Goal: Task Accomplishment & Management: Use online tool/utility

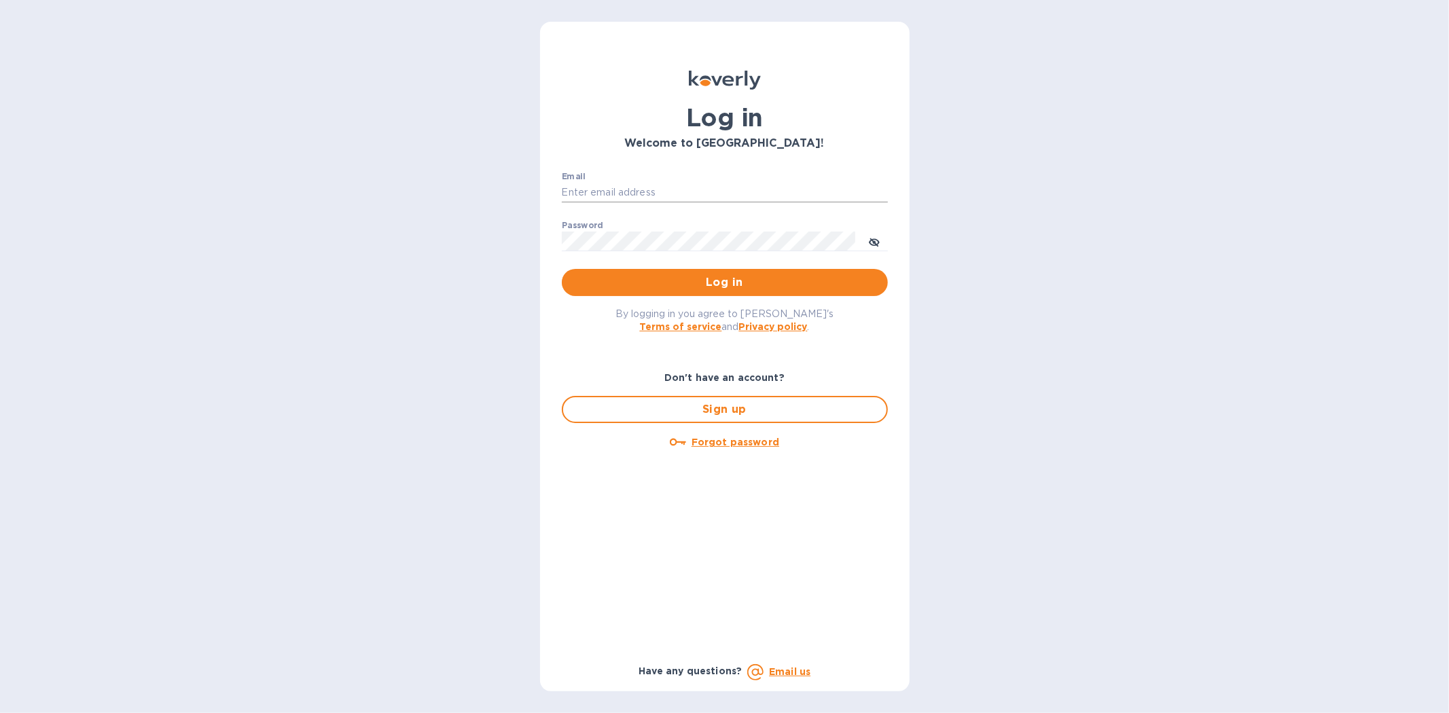
click at [609, 188] on input "Email" at bounding box center [725, 193] width 326 height 20
type input "[PERSON_NAME][EMAIL_ADDRESS][DOMAIN_NAME]"
click at [562, 269] on button "Log in" at bounding box center [725, 282] width 326 height 27
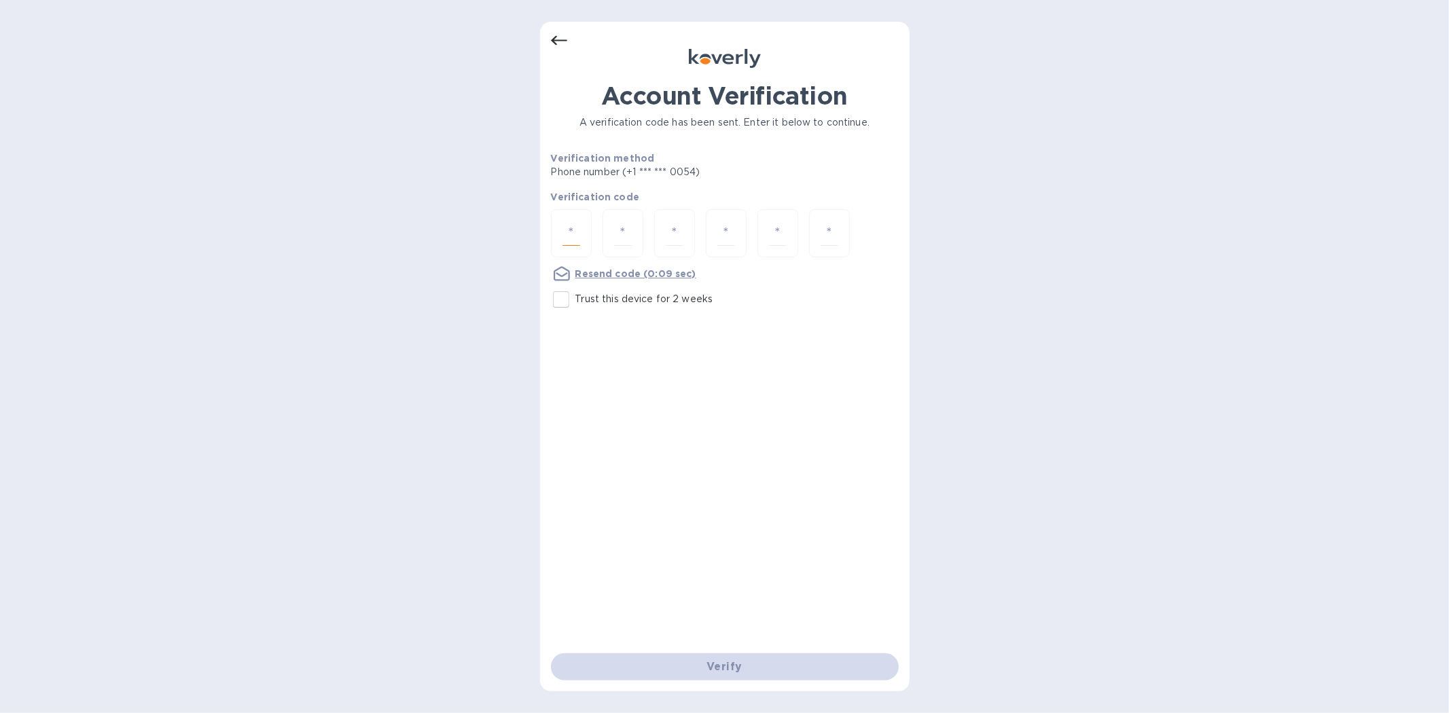
click at [572, 234] on input "number" at bounding box center [572, 233] width 18 height 25
click at [558, 296] on input "Trust this device for 2 weeks" at bounding box center [561, 299] width 29 height 29
checkbox input "true"
click at [568, 226] on input "number" at bounding box center [572, 233] width 18 height 25
type input "3"
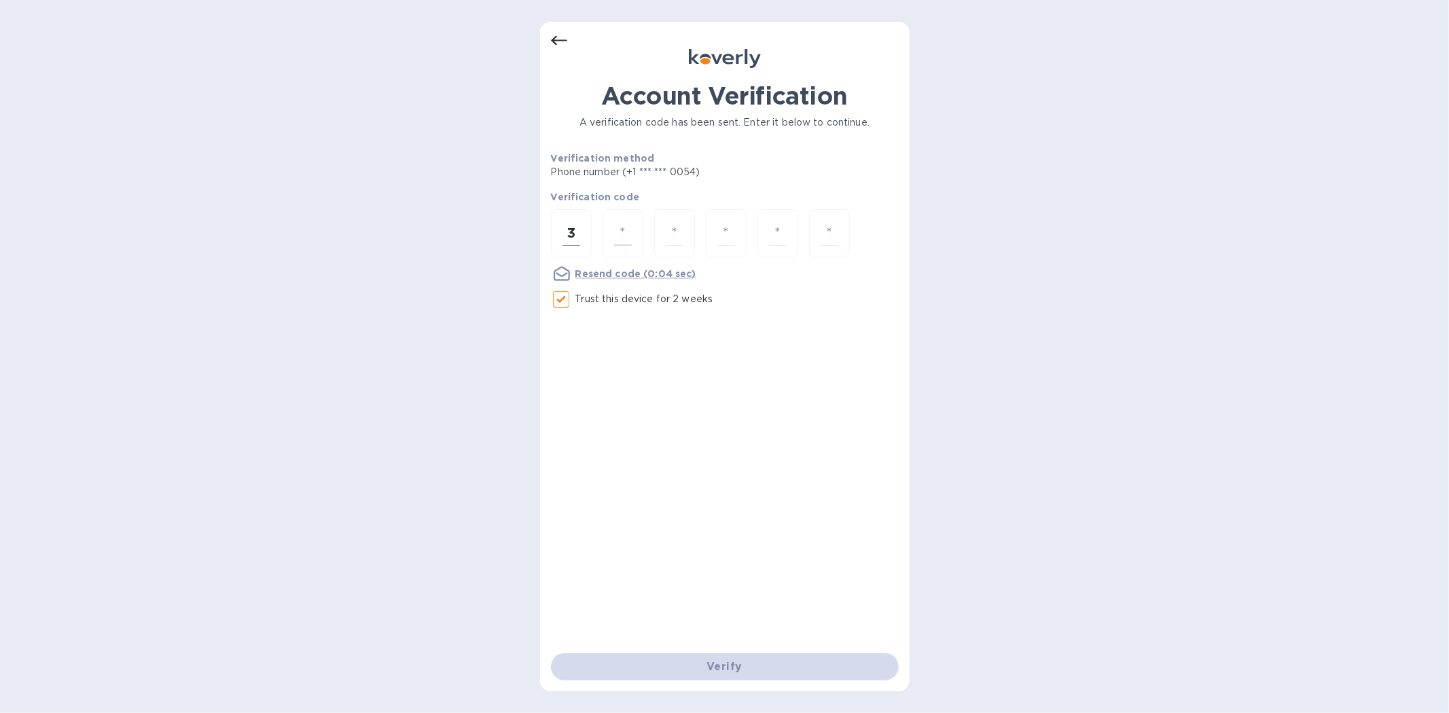
type input "0"
type input "9"
type input "0"
type input "5"
type input "2"
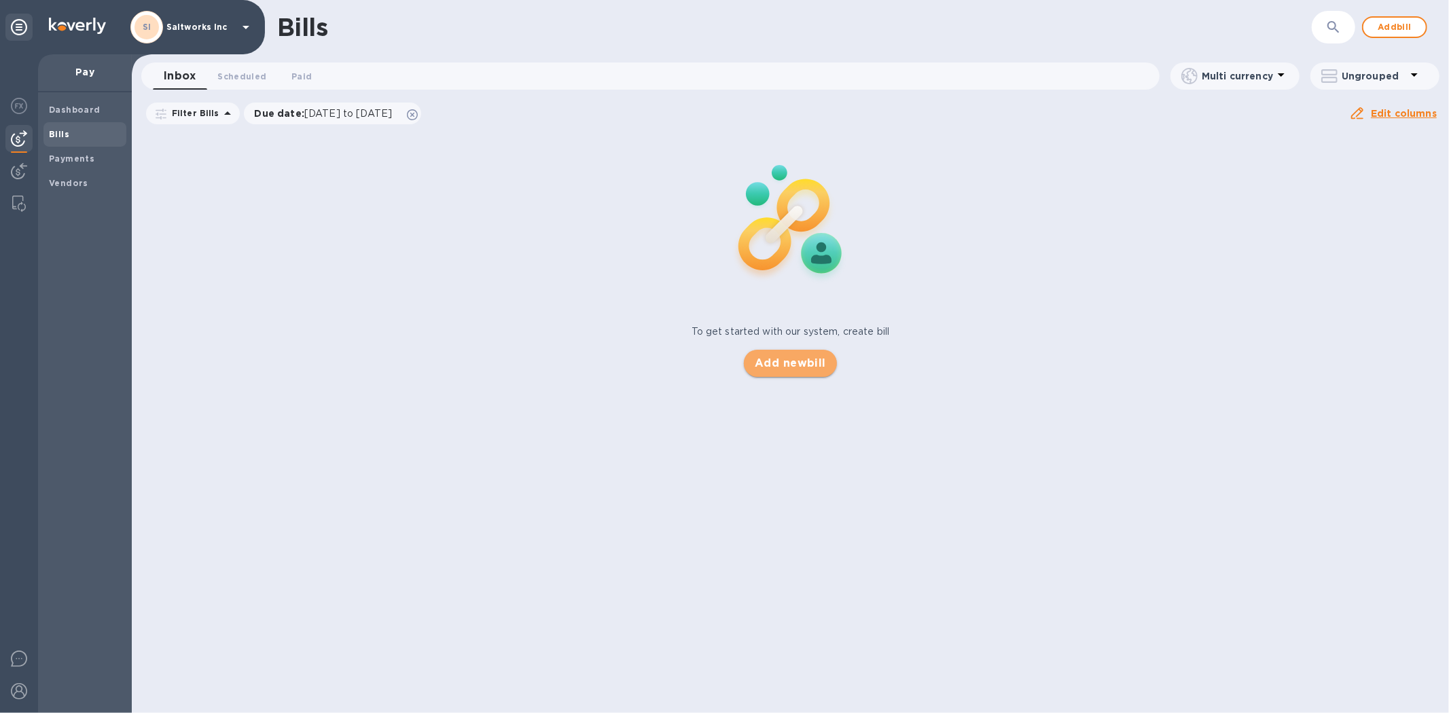
click at [796, 361] on span "Add new bill" at bounding box center [790, 363] width 71 height 16
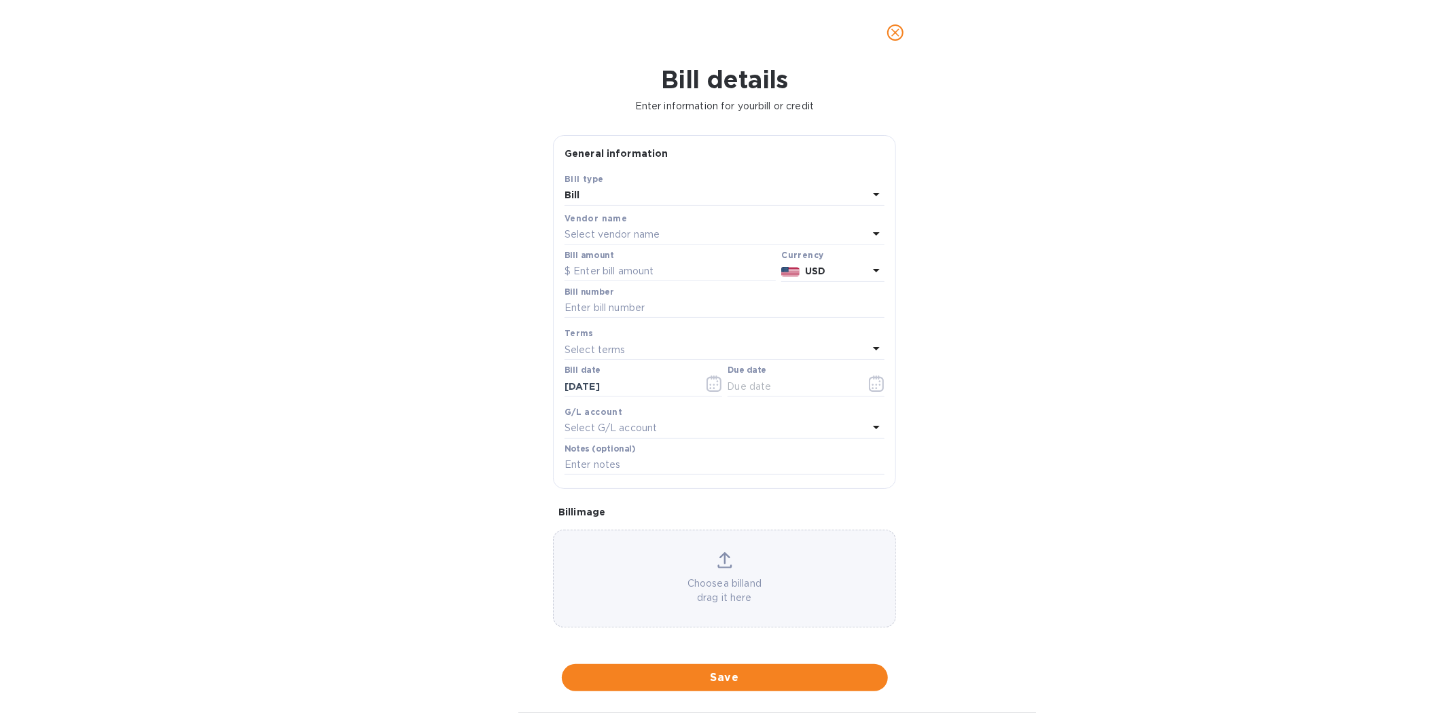
click at [590, 227] on div "Select vendor name" at bounding box center [717, 235] width 304 height 19
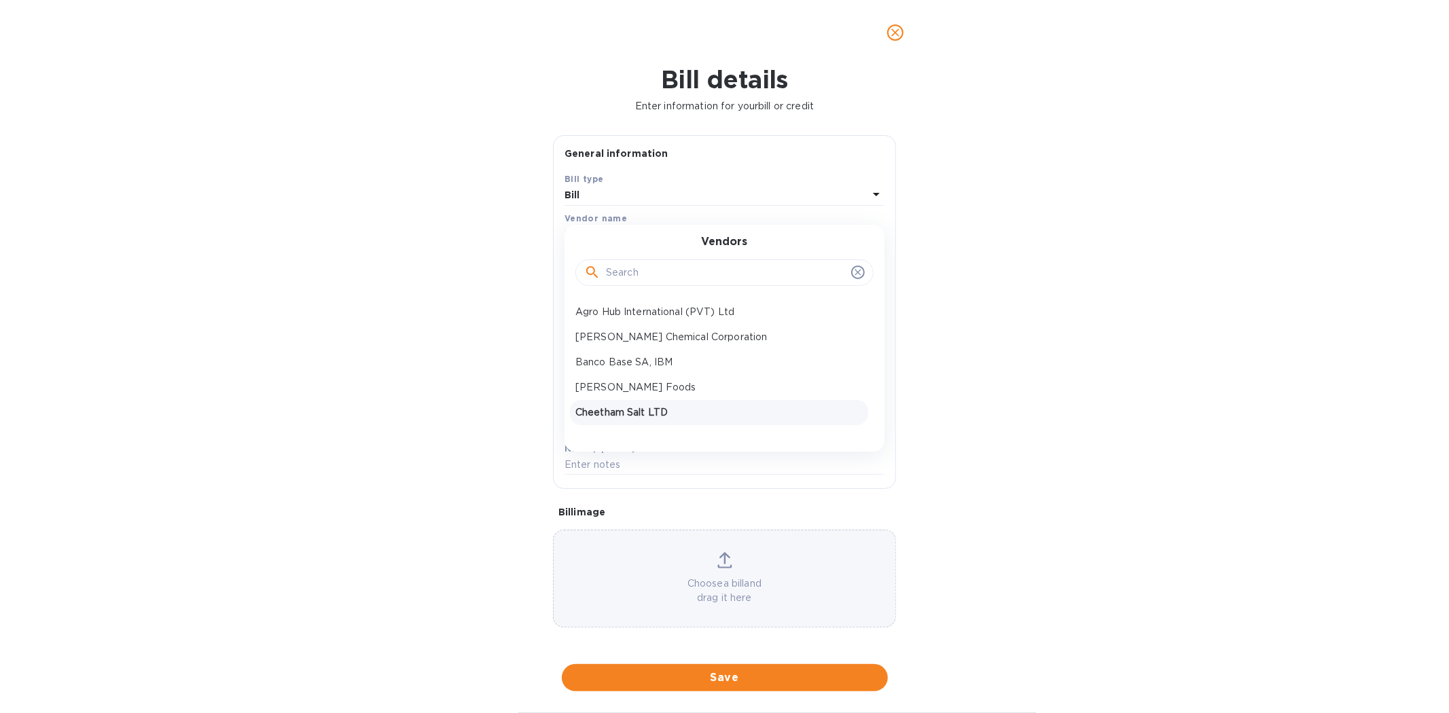
click at [591, 411] on p "Cheetham Salt LTD" at bounding box center [718, 413] width 287 height 14
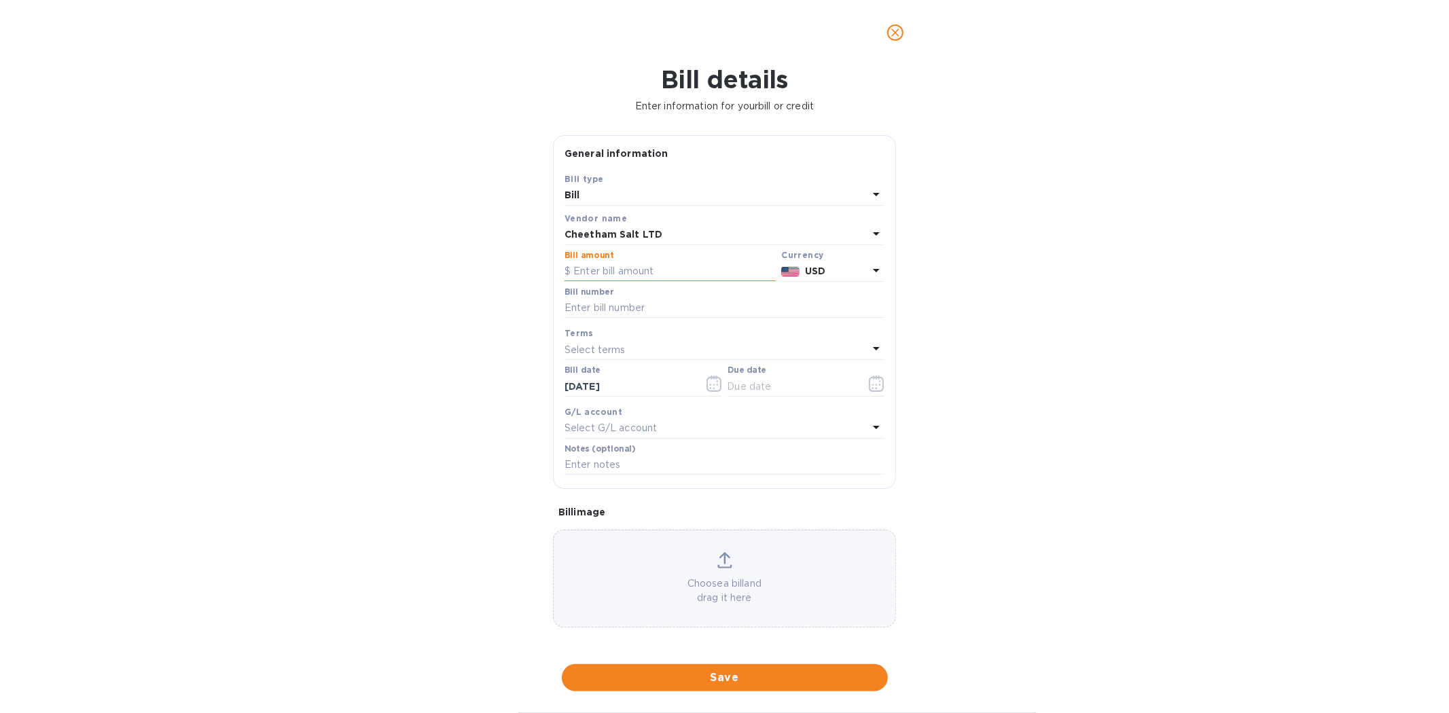
click at [620, 274] on input "text" at bounding box center [670, 272] width 211 height 20
type input "121,759"
click at [617, 310] on input "text" at bounding box center [725, 308] width 320 height 20
click at [692, 308] on input "SaltWorks July Payment 1 of 2" at bounding box center [725, 308] width 320 height 20
click at [728, 313] on input "SaltWorks July Payment 2 of 2" at bounding box center [725, 308] width 320 height 20
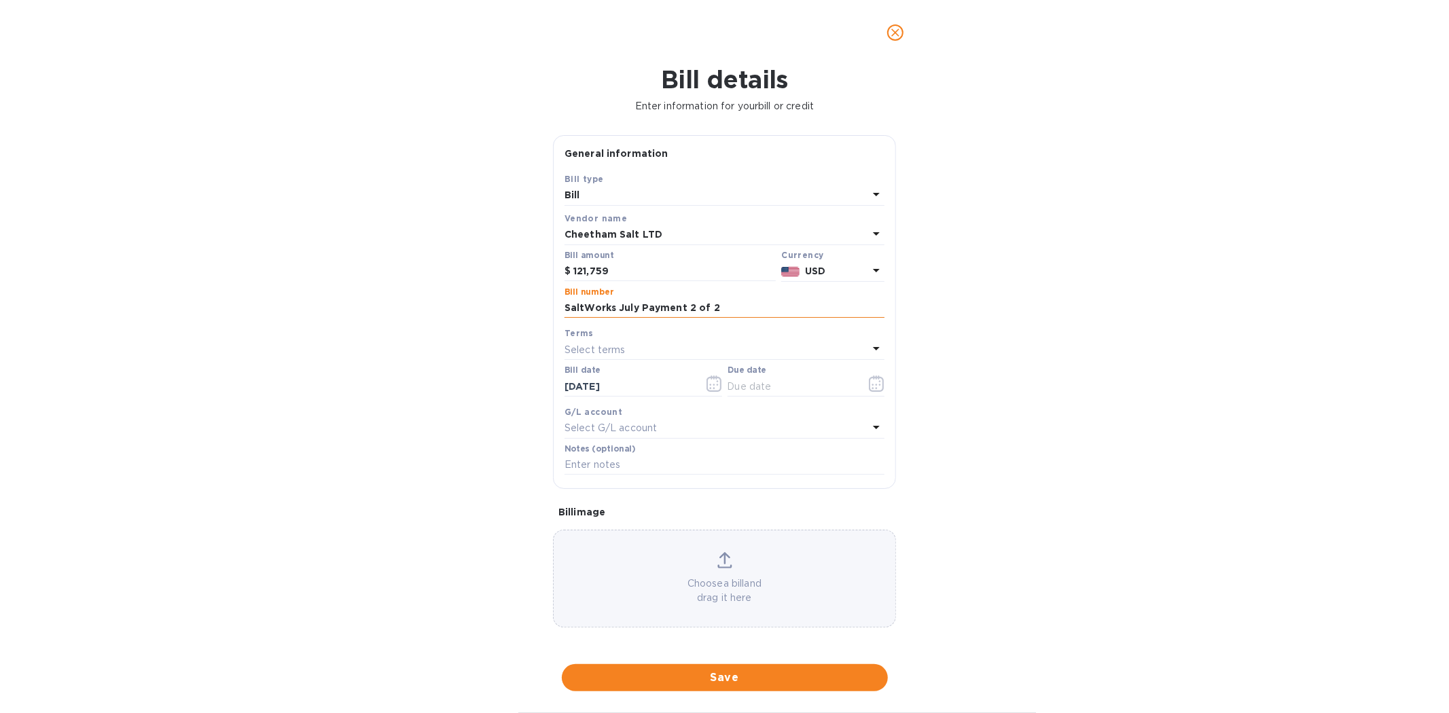
click at [728, 313] on input "SaltWorks July Payment 2 of 2" at bounding box center [725, 308] width 320 height 20
type input "SaltWorks July Payment 2 of 2"
click at [879, 382] on icon "button" at bounding box center [880, 381] width 2 height 2
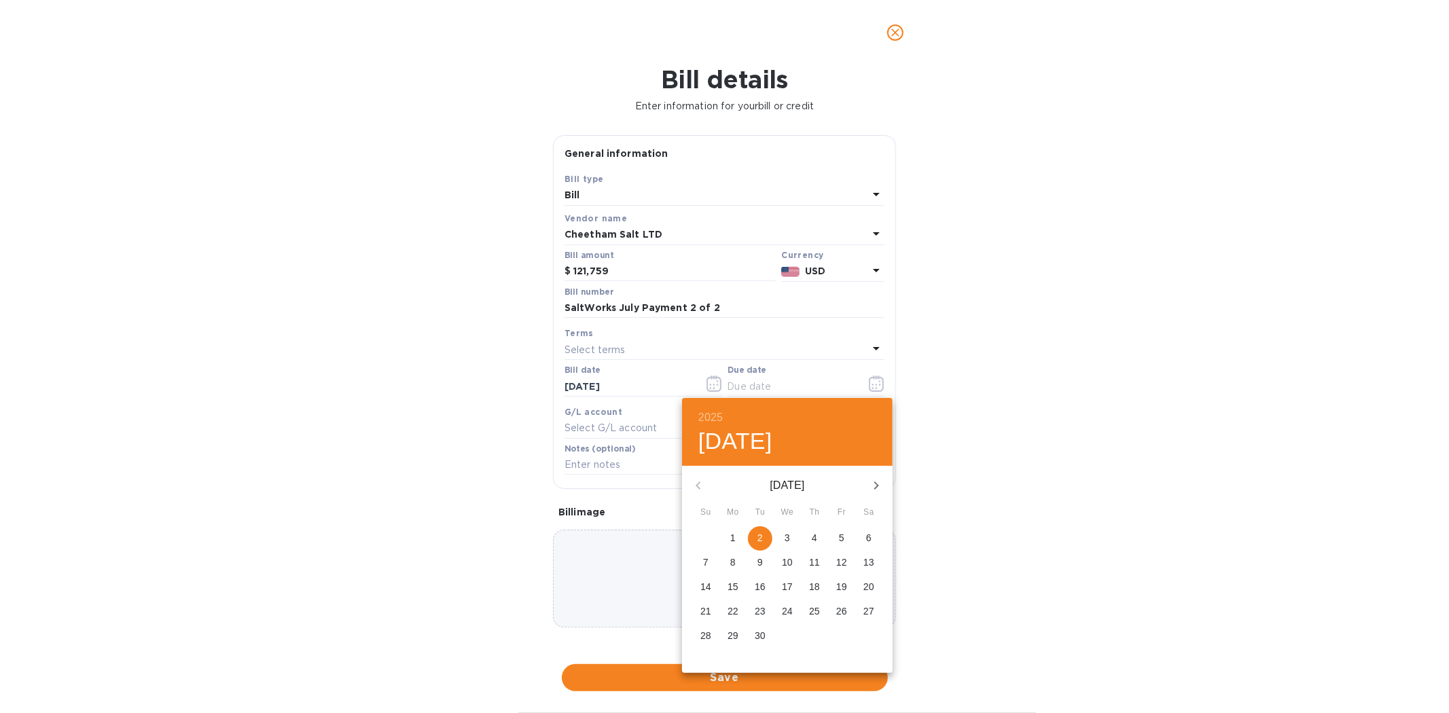
click at [761, 539] on p "2" at bounding box center [759, 538] width 5 height 14
type input "09/02/2025"
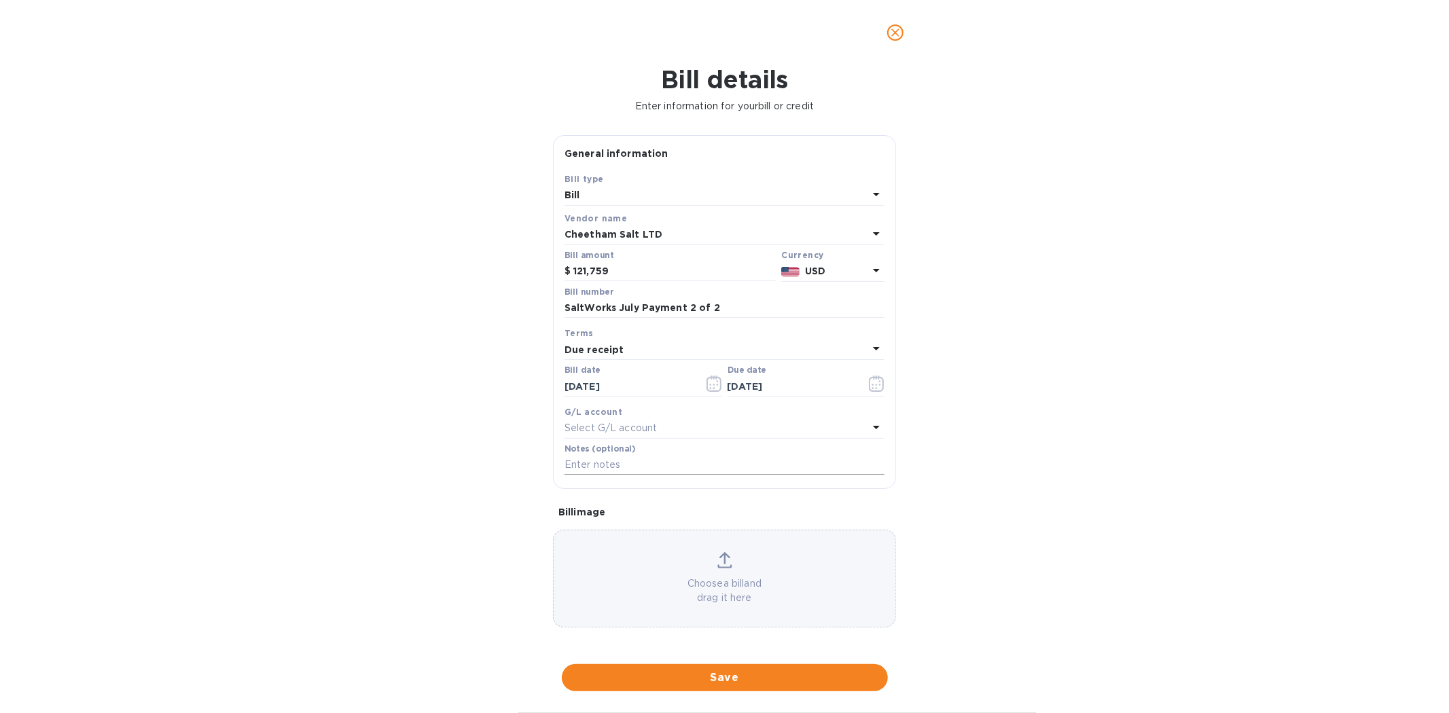
click at [596, 465] on input "text" at bounding box center [725, 465] width 320 height 20
paste input "SaltWorks July Payment 2 of 2"
type input "SaltWorks July Payment 2 of 2"
click at [684, 566] on div "Choose a bill and drag it here" at bounding box center [725, 578] width 342 height 53
click at [727, 677] on span "Save" at bounding box center [725, 678] width 304 height 16
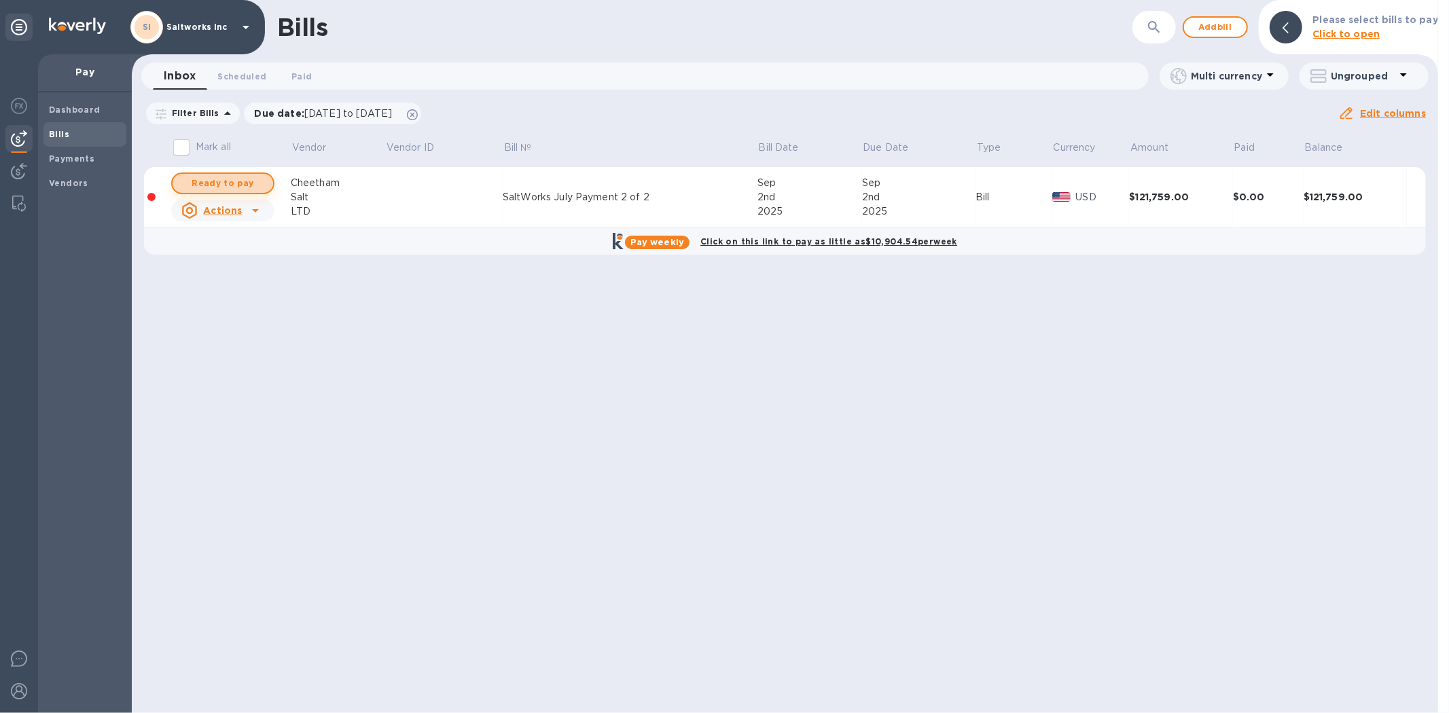
click at [250, 186] on span "Ready to pay" at bounding box center [222, 183] width 79 height 16
click at [215, 179] on span "Ready to pay" at bounding box center [222, 183] width 79 height 16
checkbox input "true"
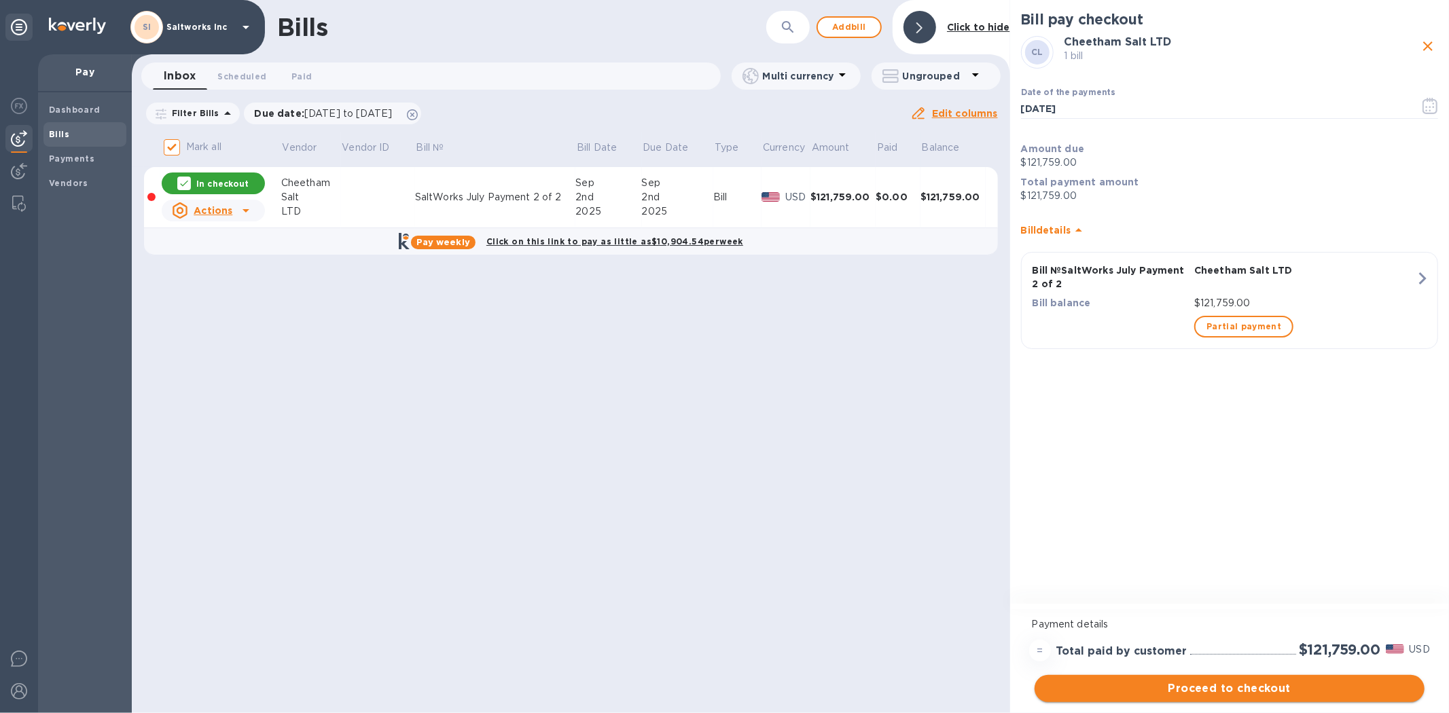
click at [1205, 688] on span "Proceed to checkout" at bounding box center [1230, 689] width 368 height 16
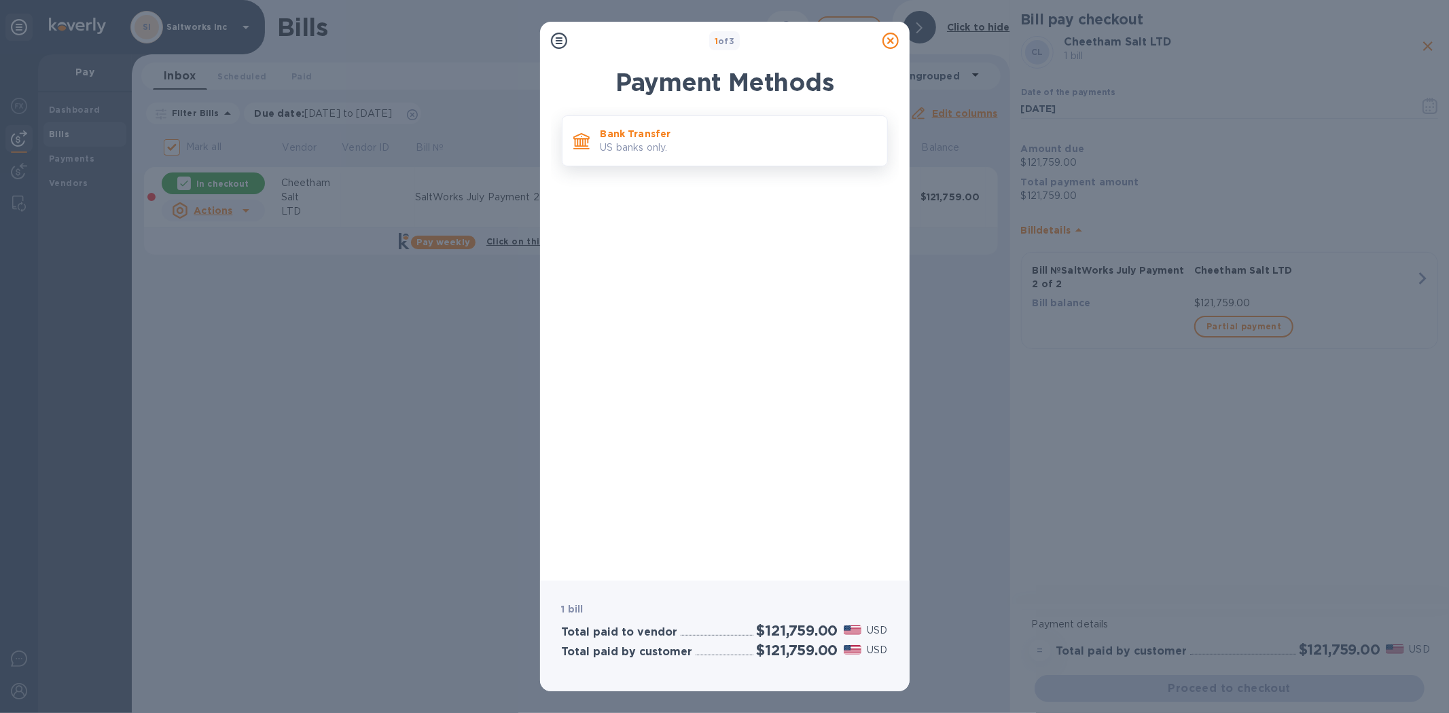
click at [654, 150] on p "US banks only." at bounding box center [739, 148] width 276 height 14
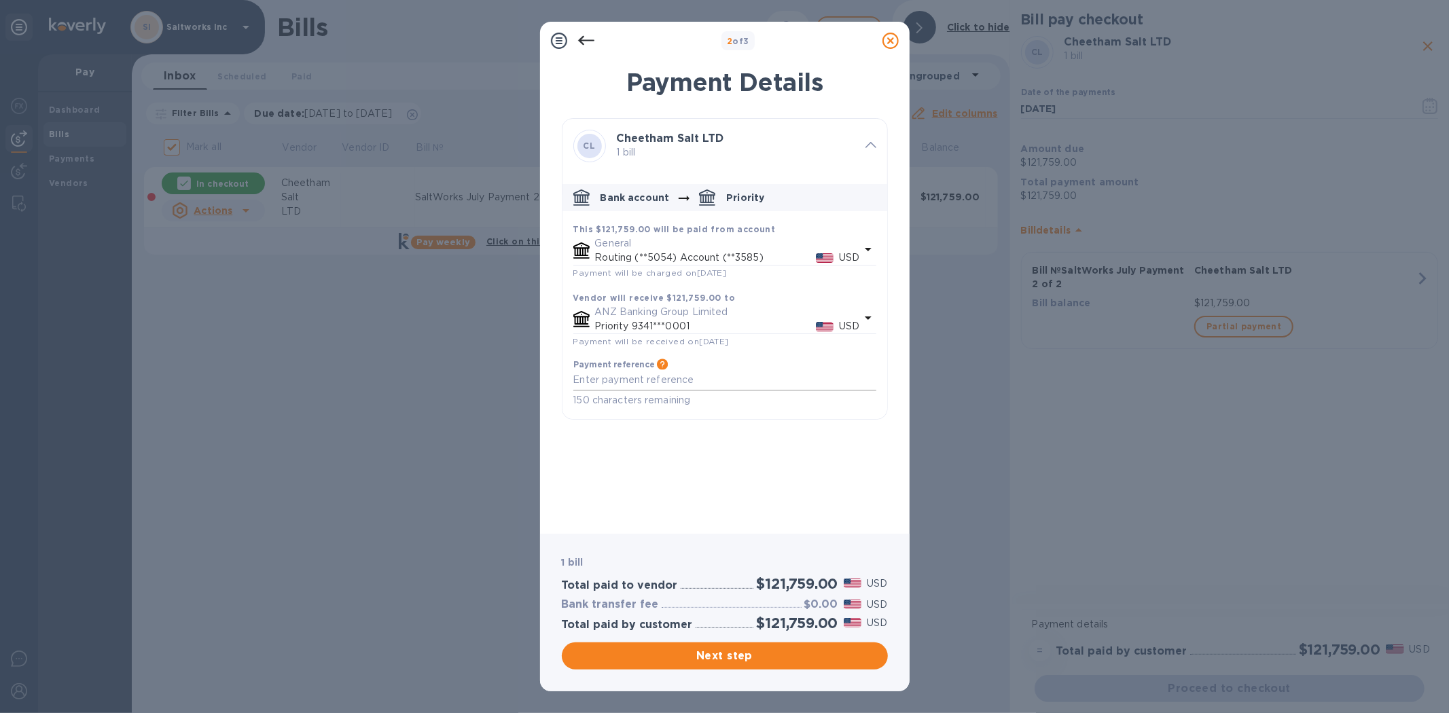
click at [658, 384] on textarea "default-method" at bounding box center [724, 380] width 303 height 12
paste textarea "SaltWorks July Payment 2 of 2"
type textarea "SaltWorks July Payment 2 of 2"
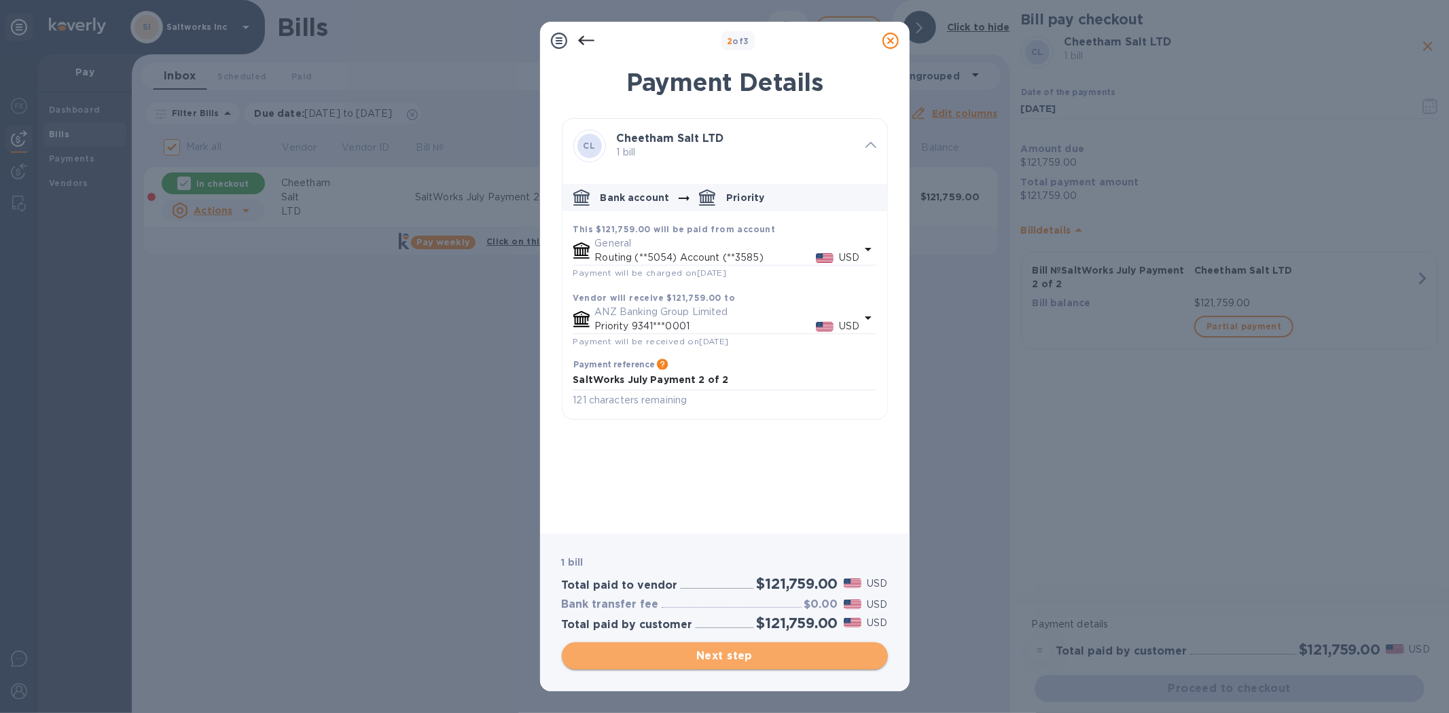
click at [728, 654] on span "Next step" at bounding box center [725, 656] width 304 height 16
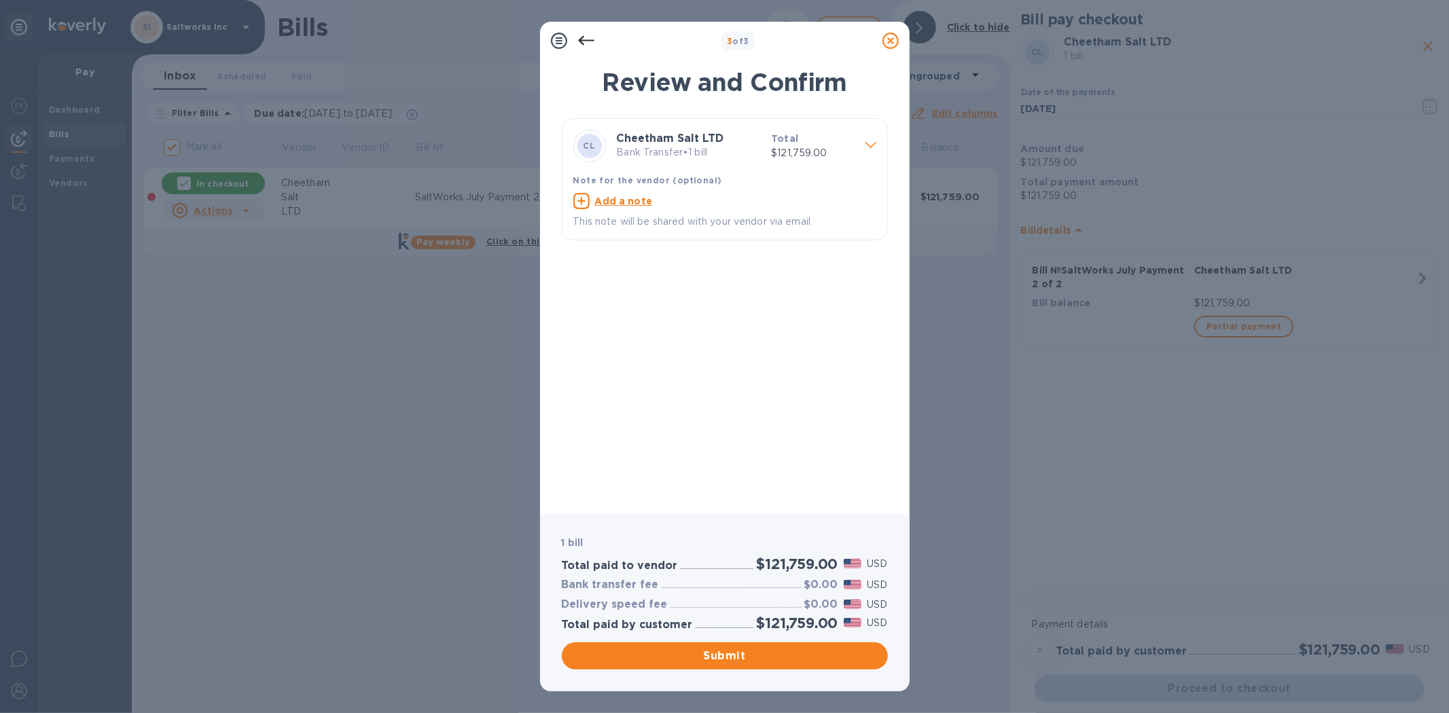
click at [624, 197] on u "Add a note" at bounding box center [624, 201] width 58 height 11
click at [628, 204] on textarea at bounding box center [713, 203] width 281 height 12
paste textarea "SaltWorks July Payment 2 of 2"
type textarea "SaltWorks July Payment 2 of 2"
click at [728, 655] on span "Submit" at bounding box center [725, 656] width 304 height 16
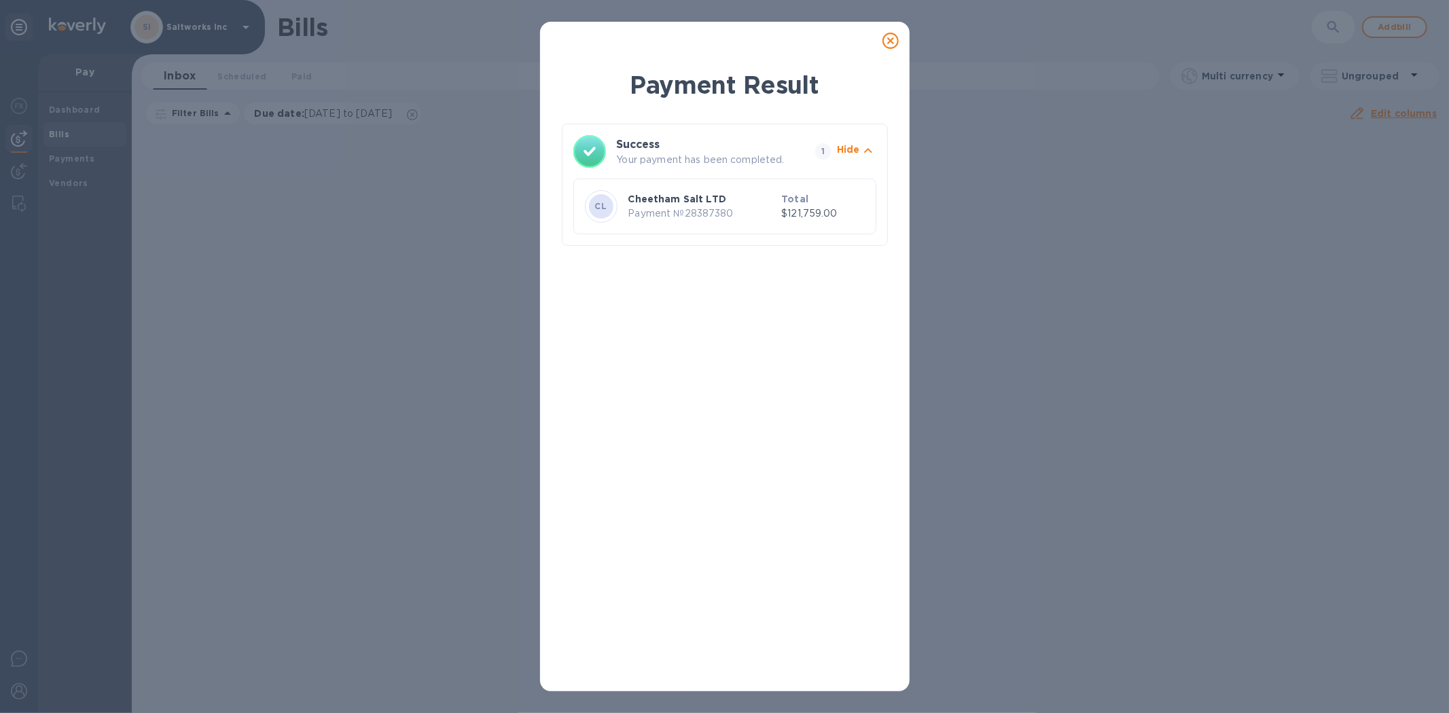
click at [889, 39] on icon at bounding box center [890, 41] width 16 height 16
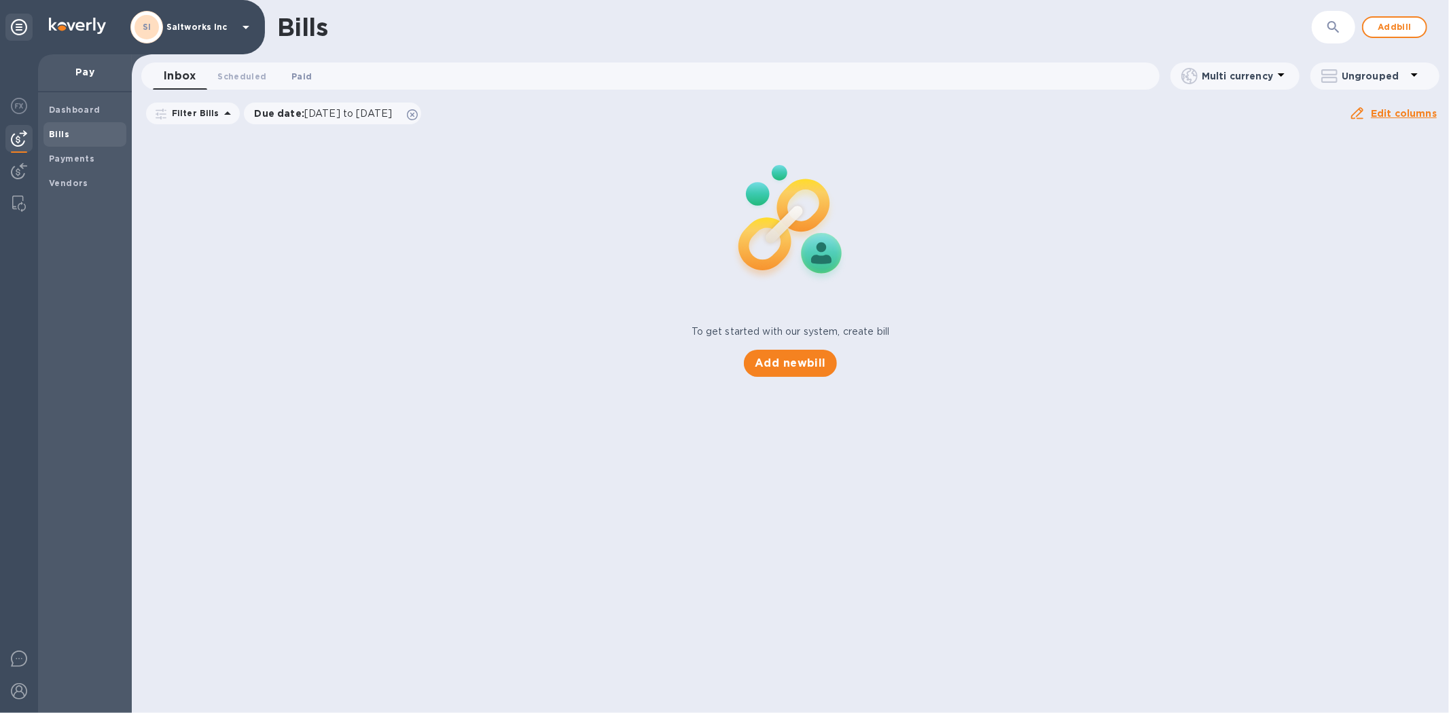
click at [304, 72] on span "Paid 0" at bounding box center [301, 76] width 20 height 14
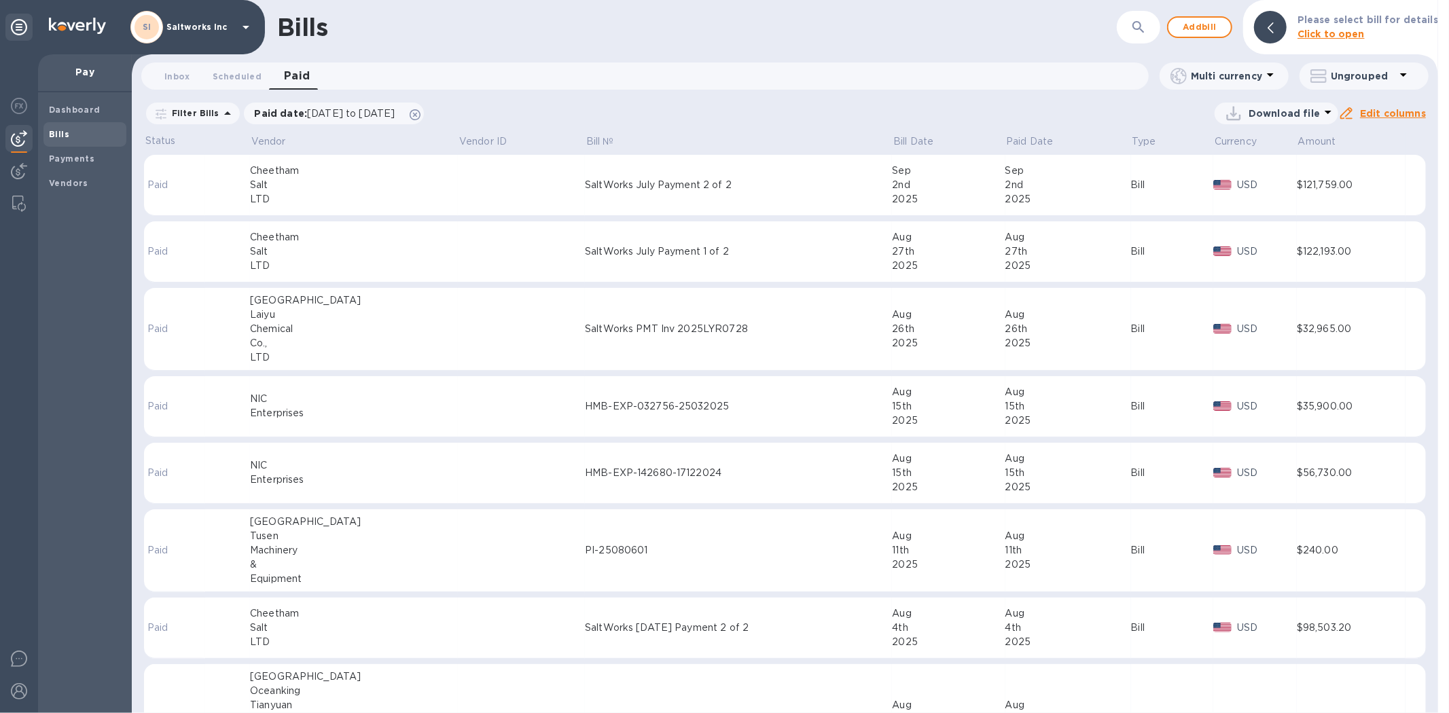
click at [356, 179] on div "Salt" at bounding box center [354, 185] width 208 height 14
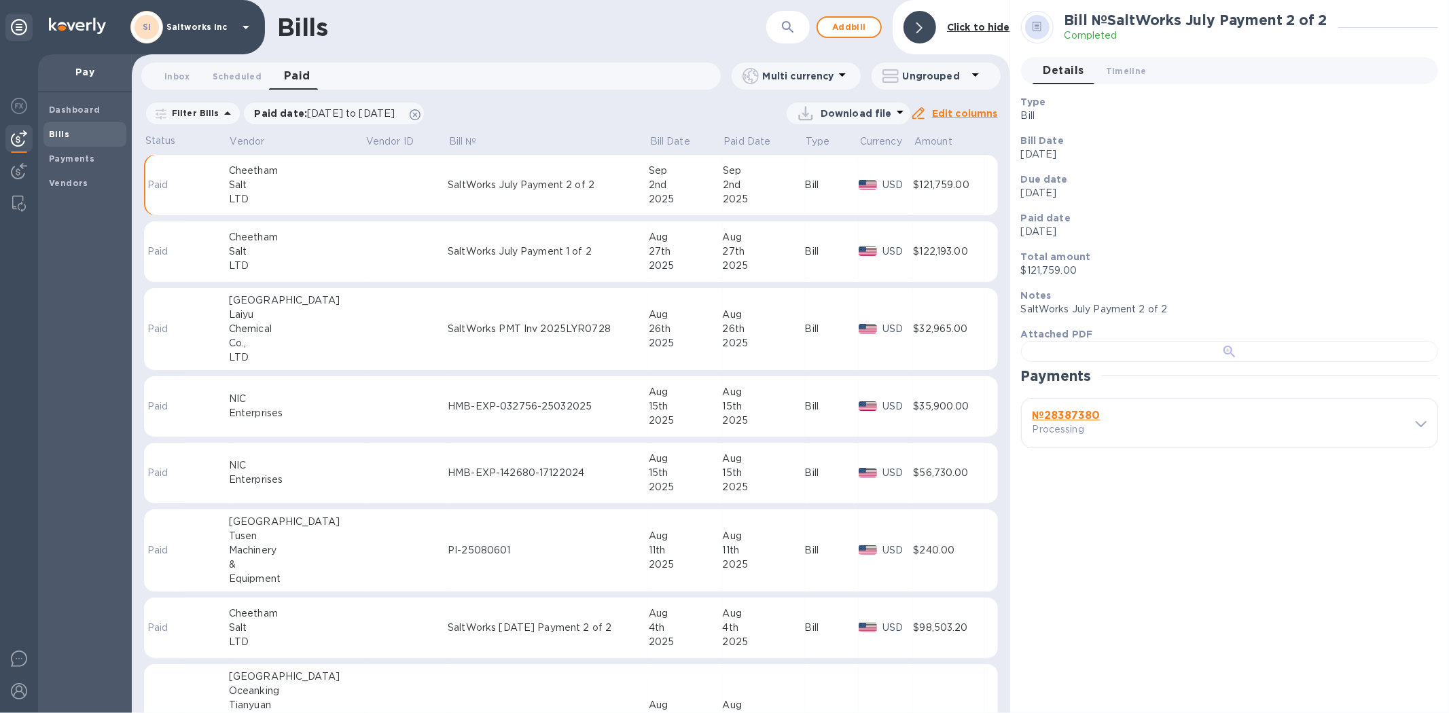
scroll to position [274, 0]
click at [1095, 422] on b "№ 28387380" at bounding box center [1067, 415] width 68 height 13
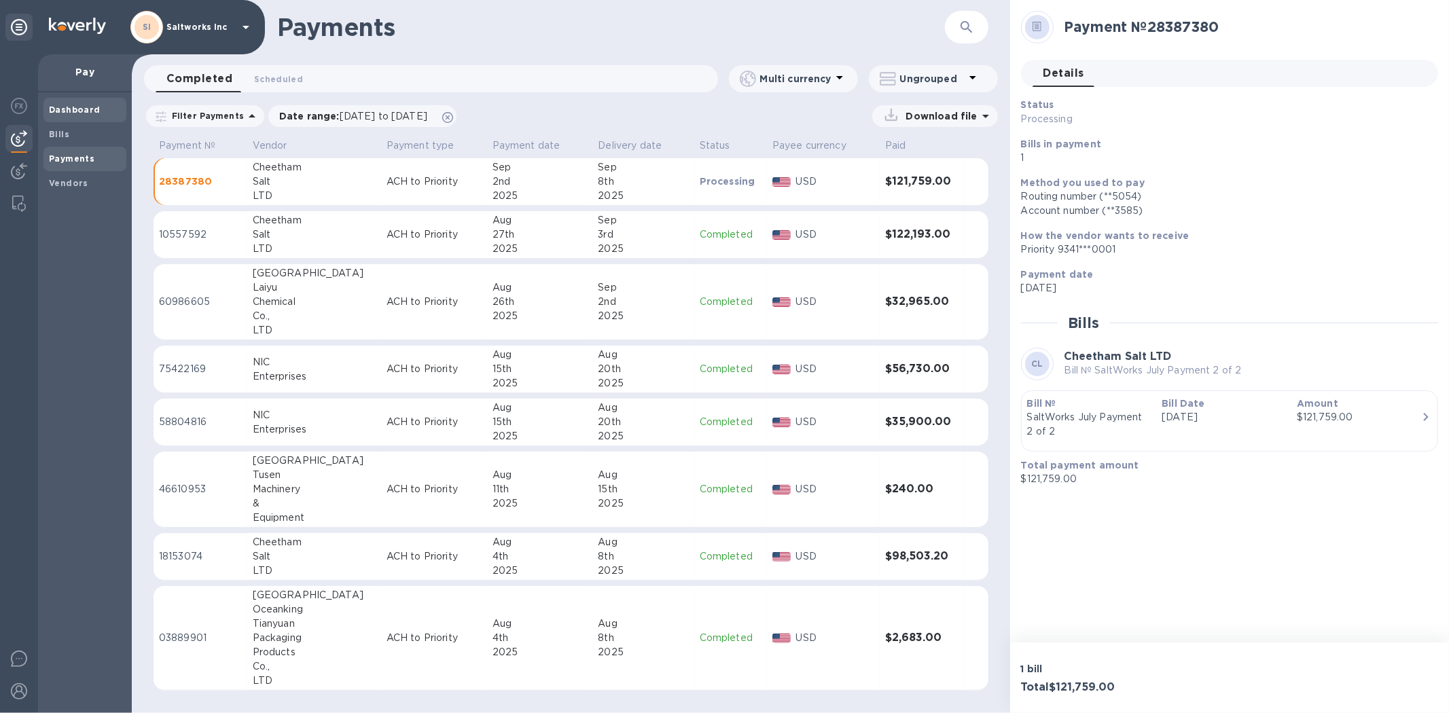
click at [82, 110] on b "Dashboard" at bounding box center [75, 110] width 52 height 10
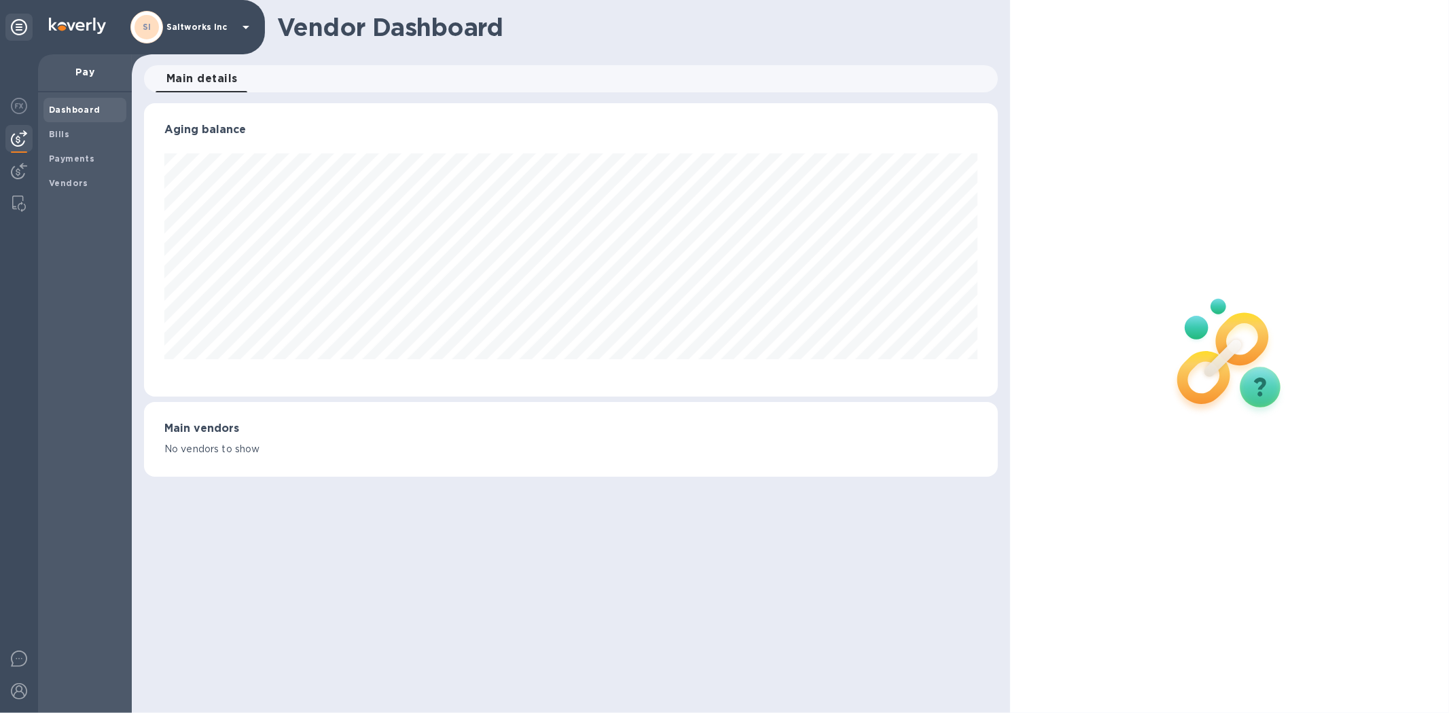
scroll to position [293, 853]
